Goal: Transaction & Acquisition: Purchase product/service

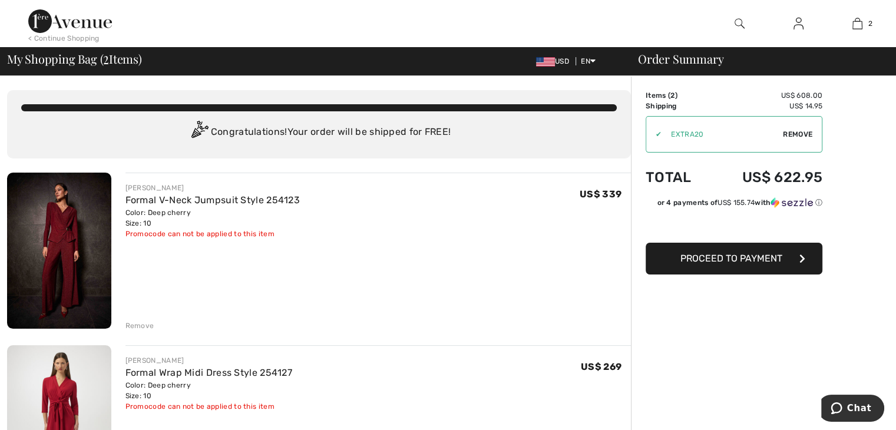
click at [78, 248] on img at bounding box center [59, 251] width 104 height 156
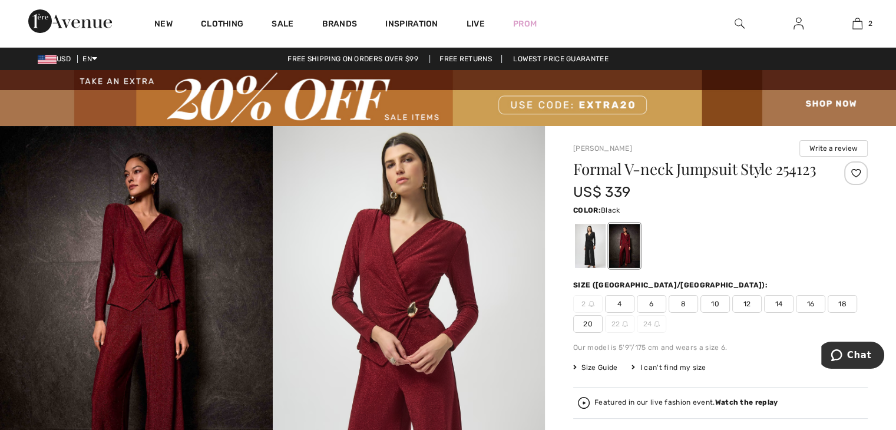
click at [588, 245] on div at bounding box center [590, 246] width 31 height 44
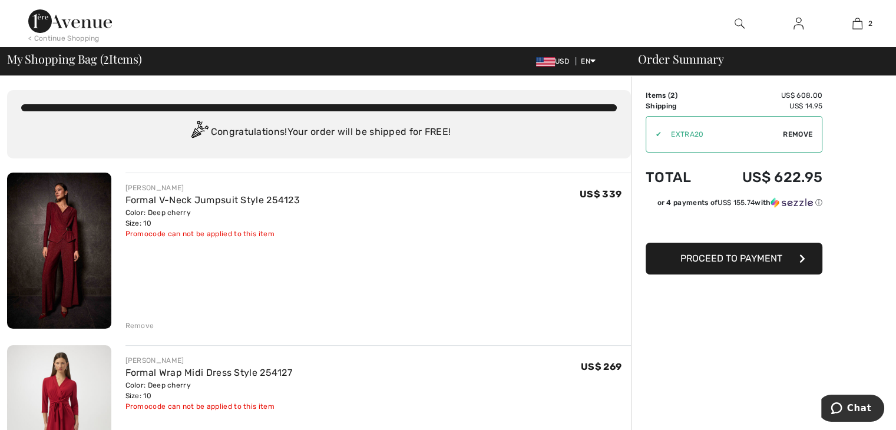
click at [136, 322] on div "Remove" at bounding box center [140, 326] width 29 height 11
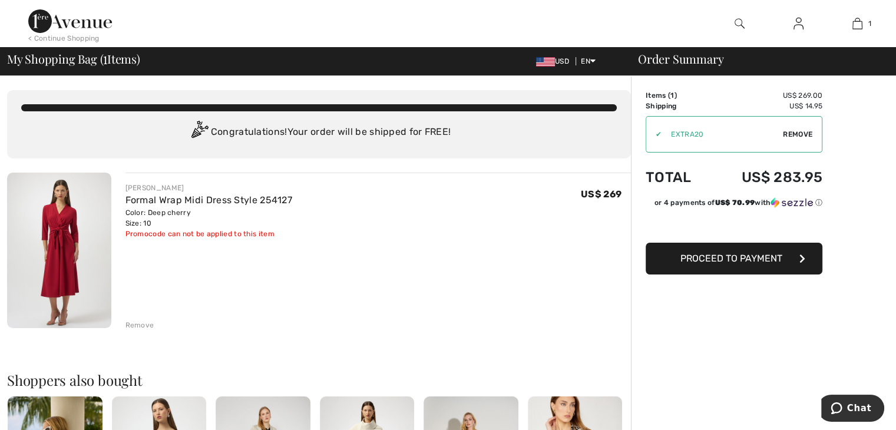
click at [87, 225] on img at bounding box center [59, 251] width 104 height 156
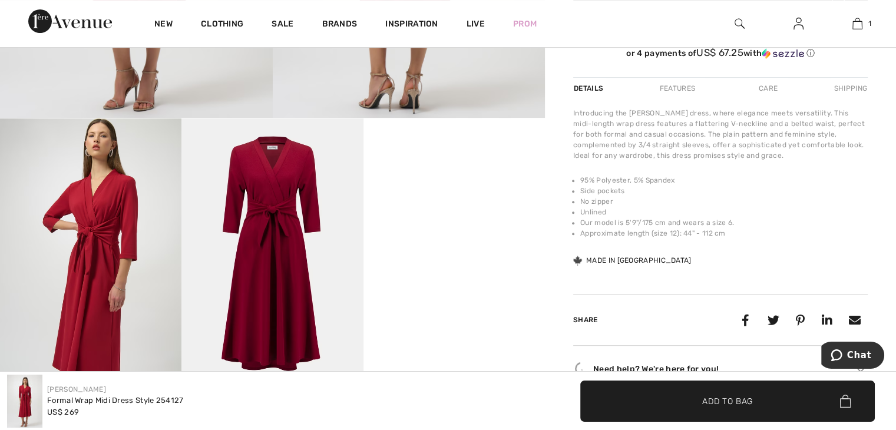
scroll to position [419, 0]
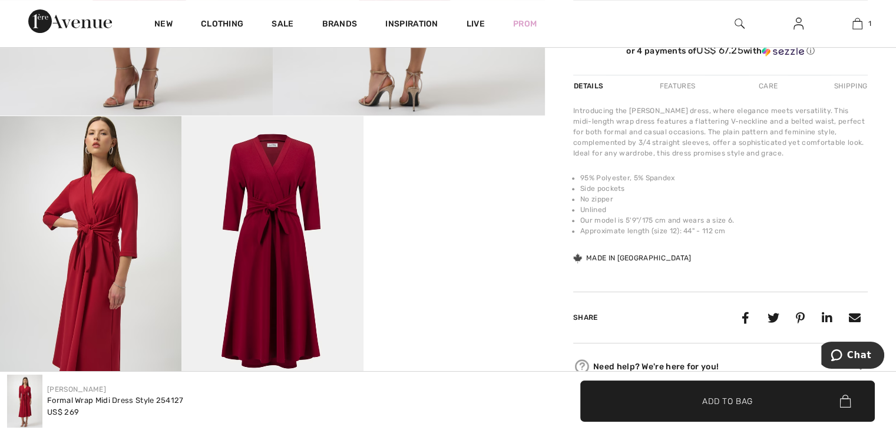
click at [292, 196] on img at bounding box center [273, 252] width 182 height 272
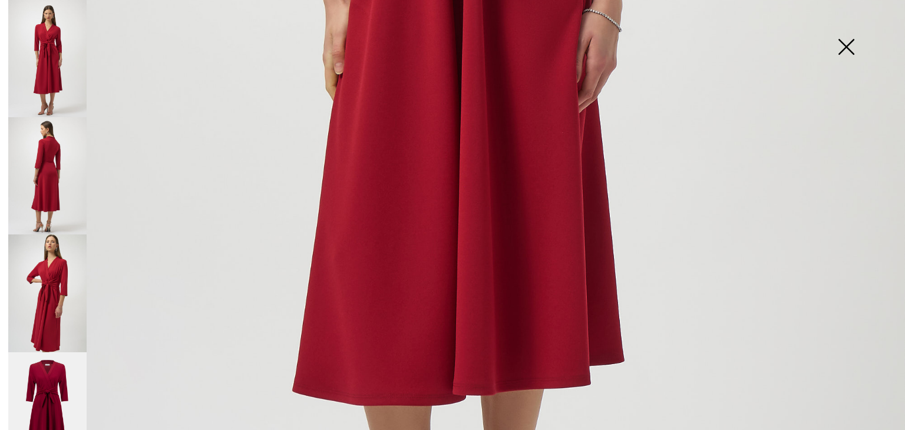
scroll to position [487, 0]
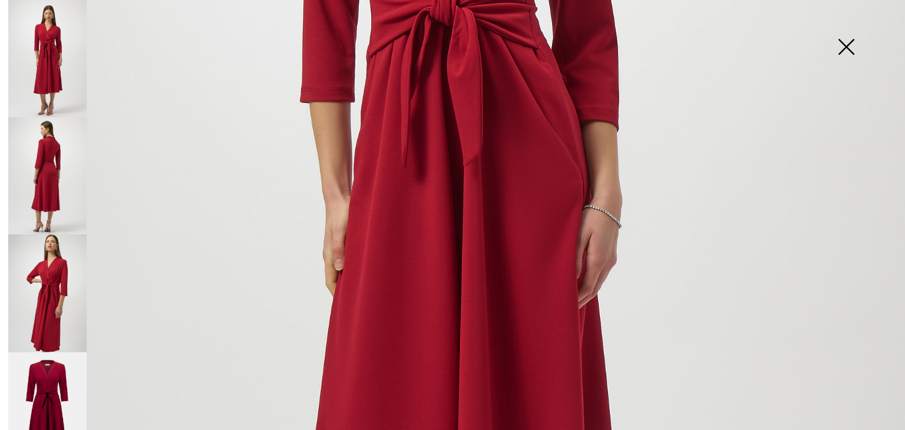
click at [598, 207] on img at bounding box center [452, 191] width 905 height 1357
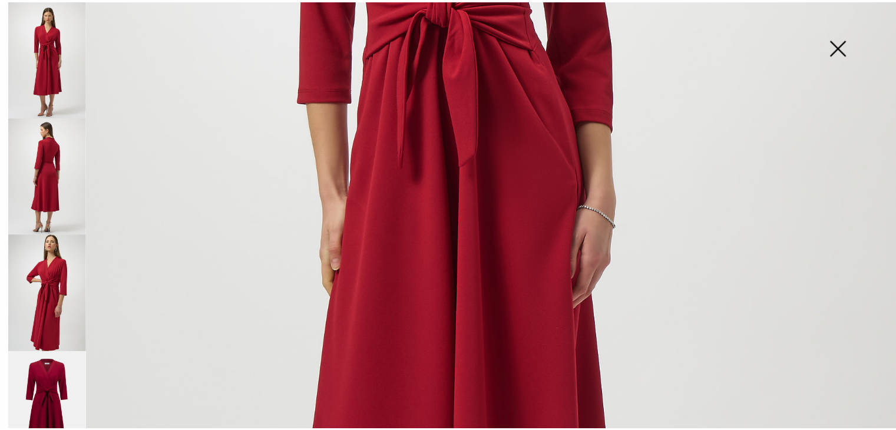
scroll to position [419, 0]
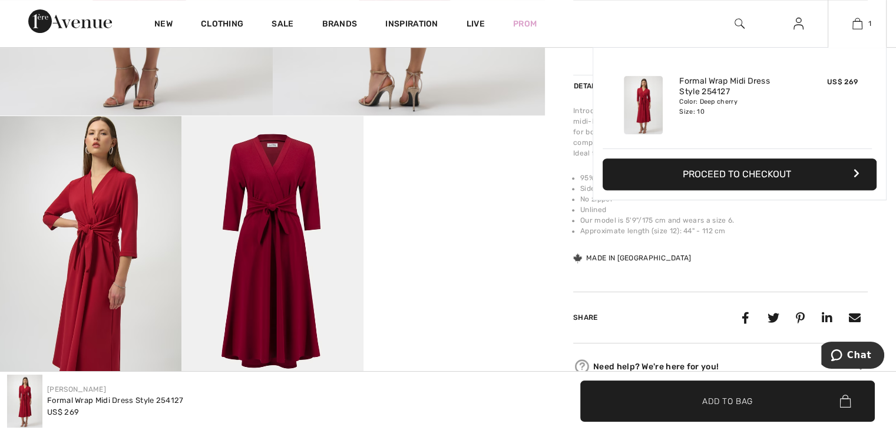
click at [769, 178] on button "Proceed to Checkout" at bounding box center [740, 175] width 274 height 32
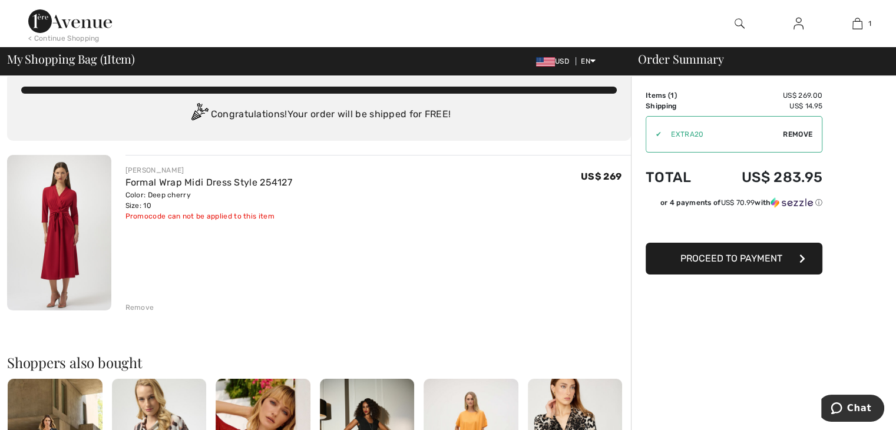
scroll to position [12, 0]
